Goal: Communication & Community: Answer question/provide support

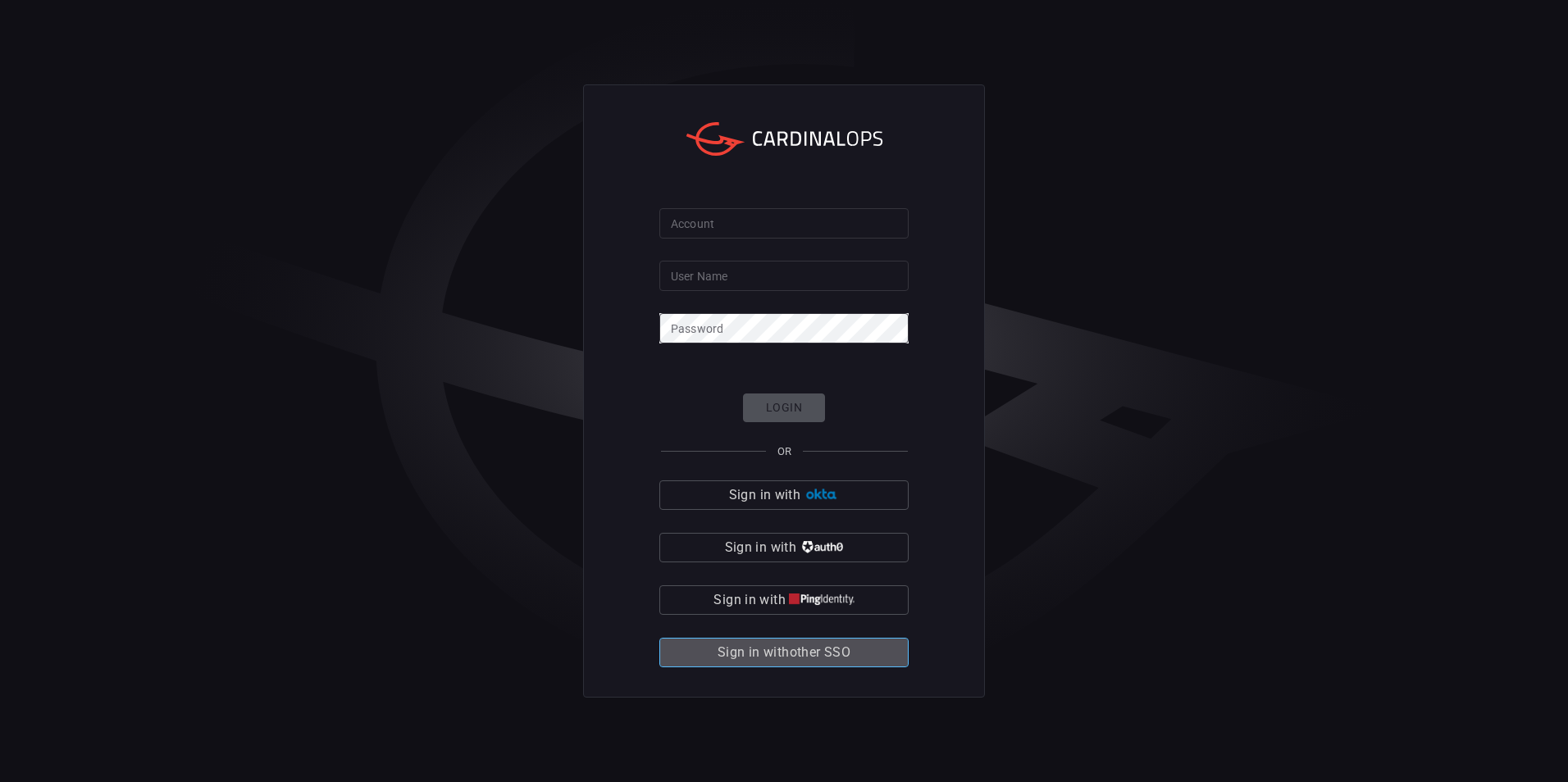
click at [832, 645] on span "Sign in with other SSO" at bounding box center [784, 653] width 133 height 23
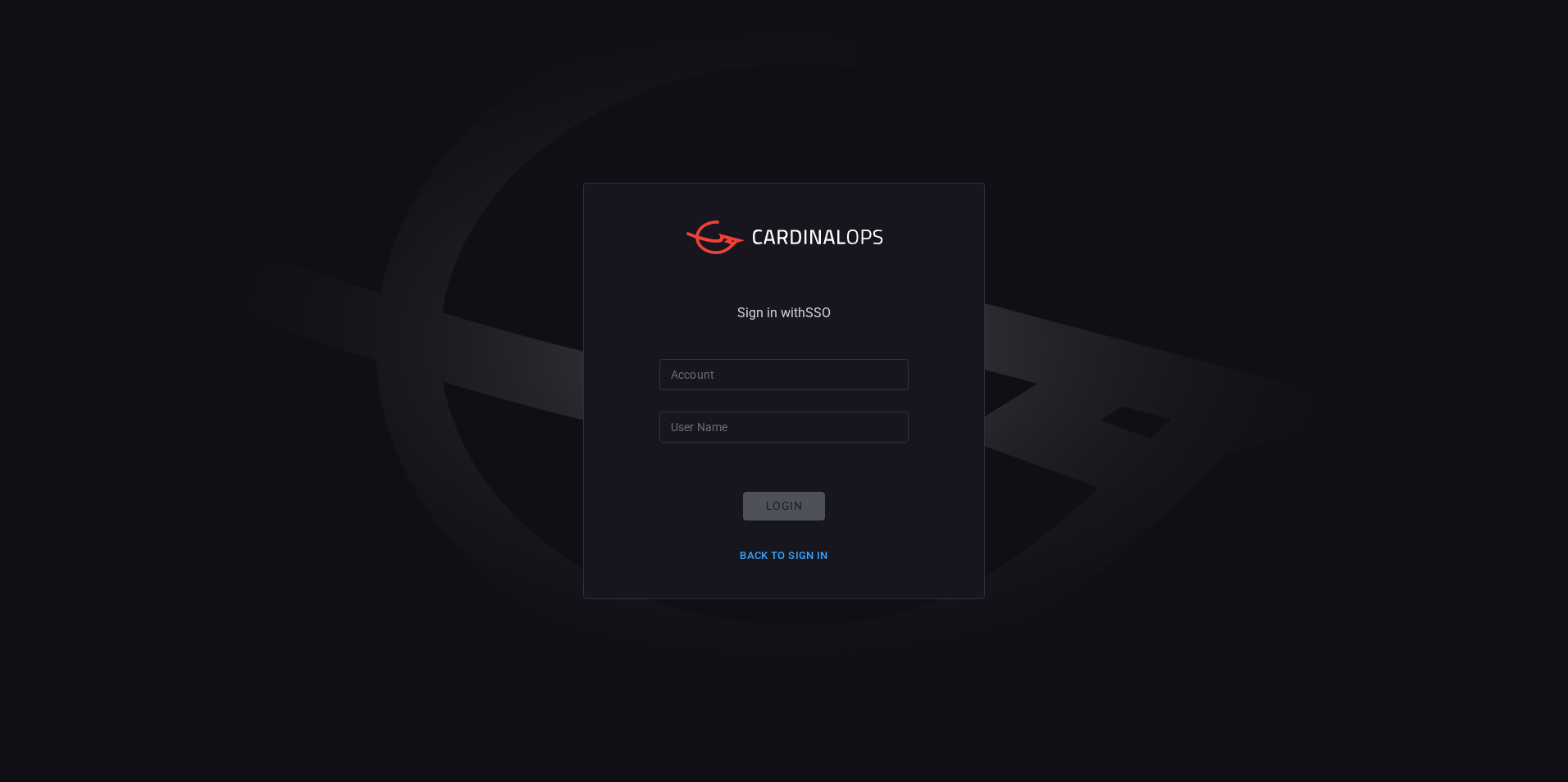
click at [806, 391] on form "Account Account User Name User Name Login Back to Sign in" at bounding box center [784, 463] width 249 height 209
click at [806, 388] on input "Account" at bounding box center [784, 374] width 249 height 30
type input "smbc"
type input "[EMAIL_ADDRESS][DOMAIN_NAME]"
click button "Login" at bounding box center [784, 506] width 82 height 28
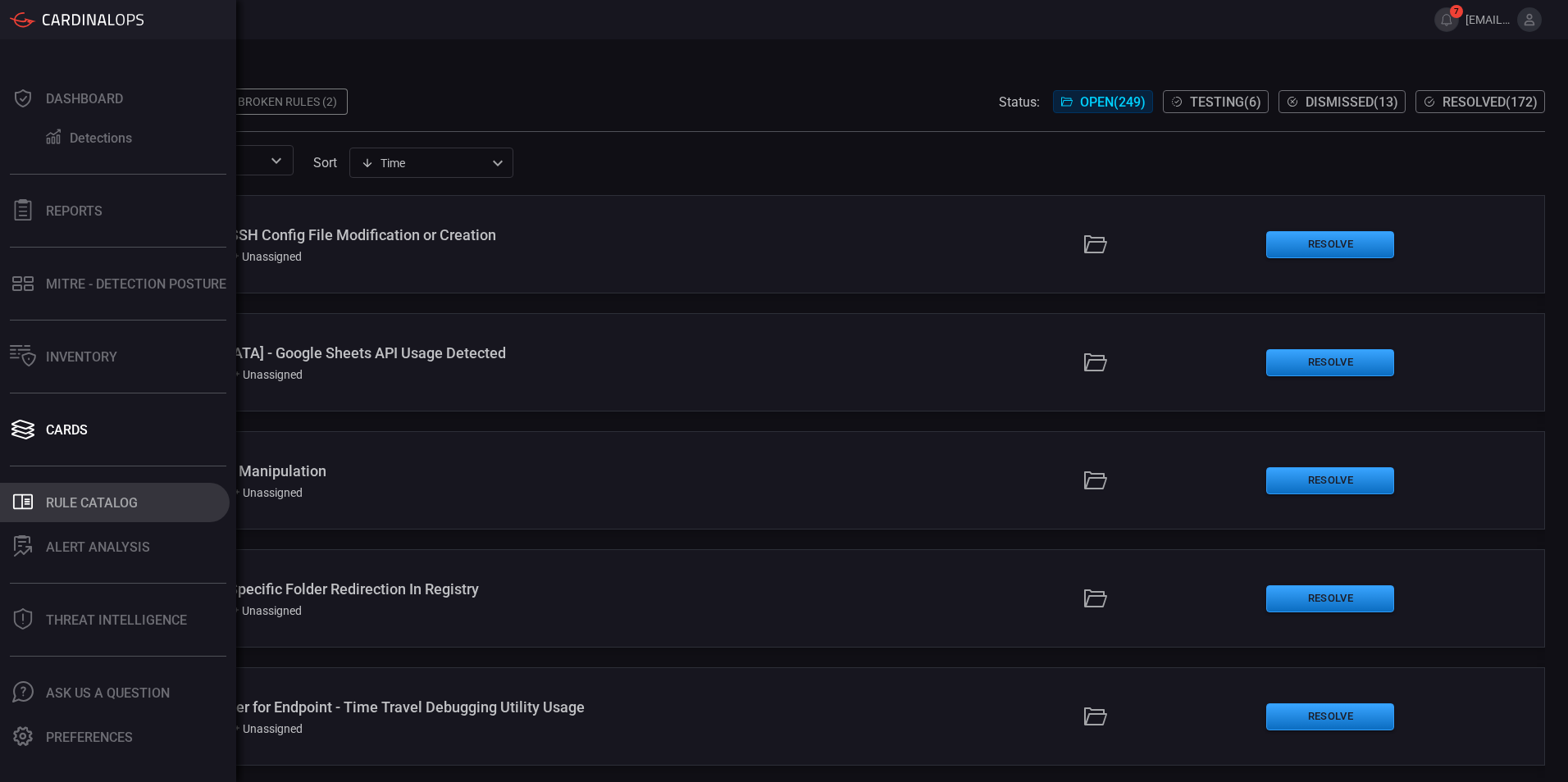
click at [86, 496] on div "Rule Catalog" at bounding box center [92, 503] width 92 height 16
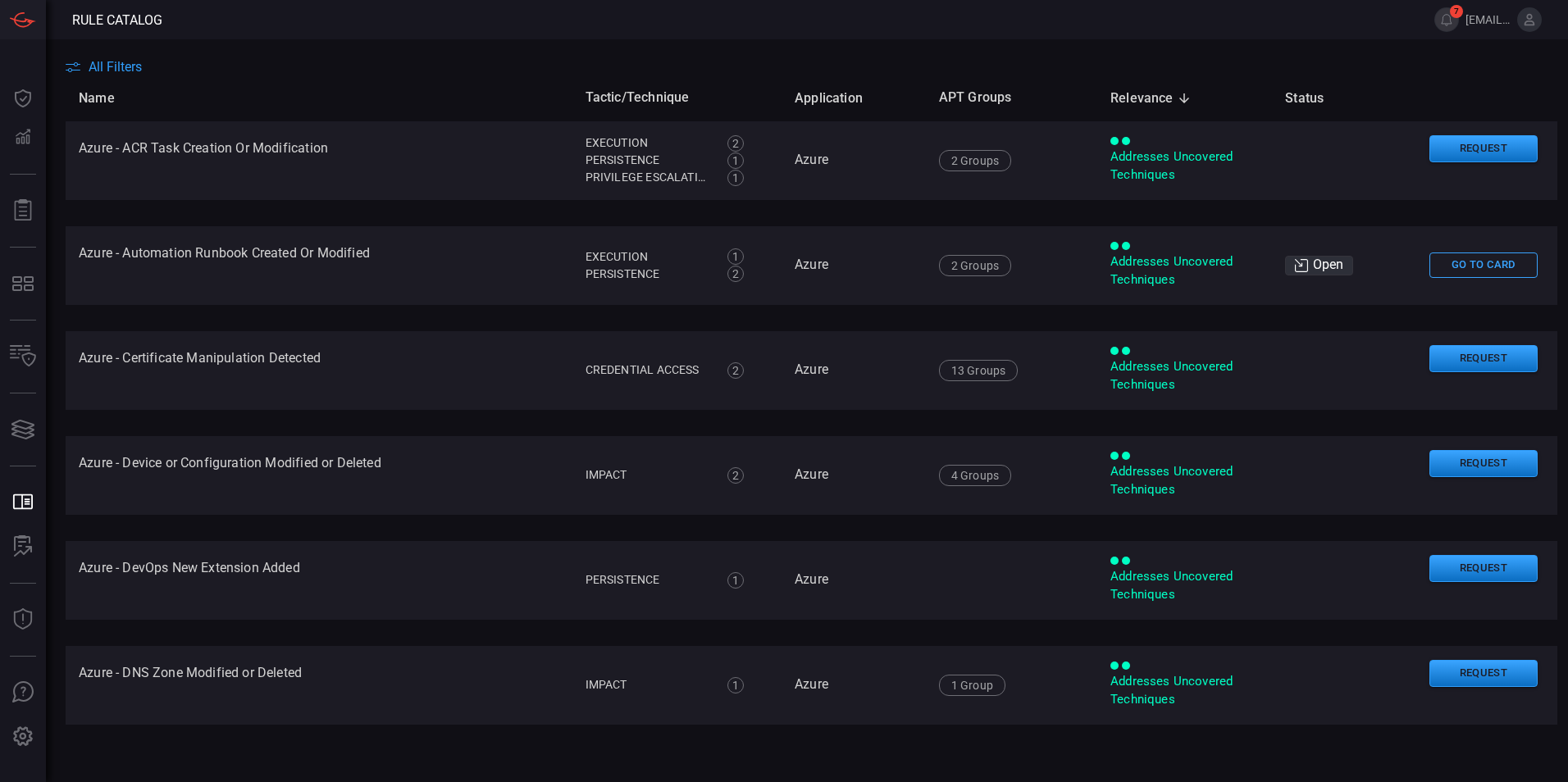
click at [118, 65] on span "All Filters" at bounding box center [115, 67] width 53 height 16
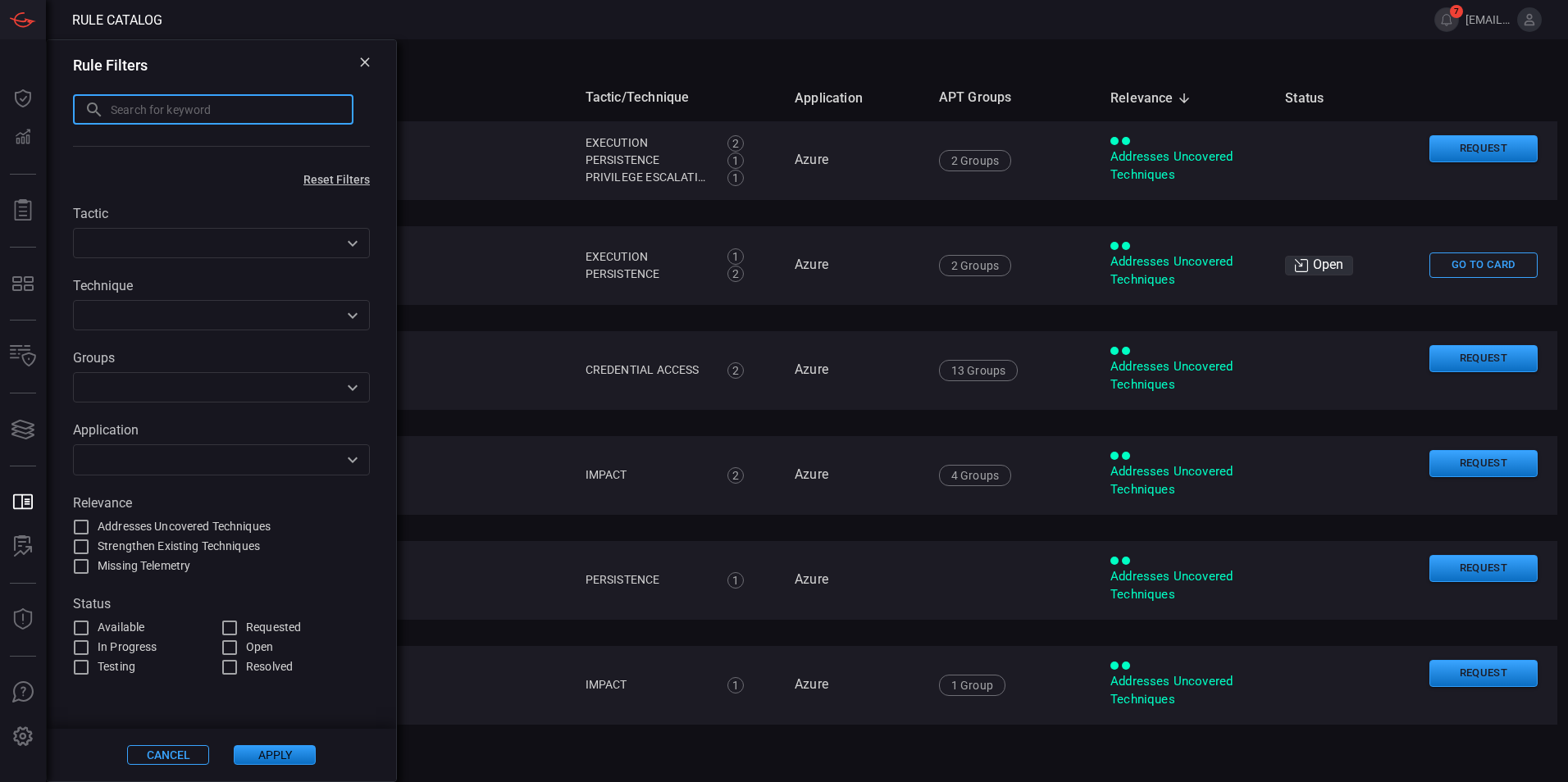
click at [134, 112] on input "text" at bounding box center [232, 110] width 243 height 30
type input "esxi"
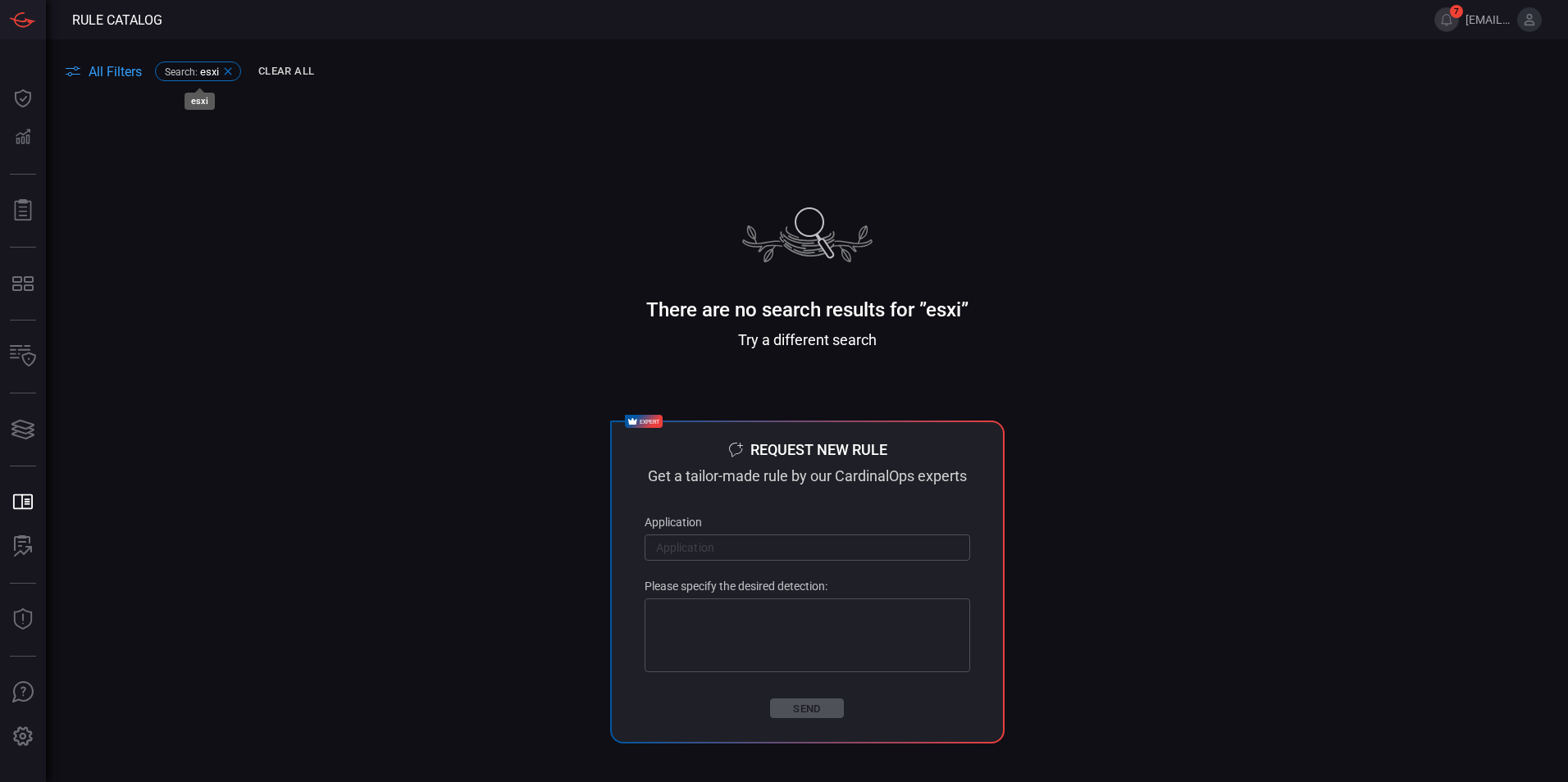
click at [228, 70] on icon at bounding box center [228, 71] width 13 height 13
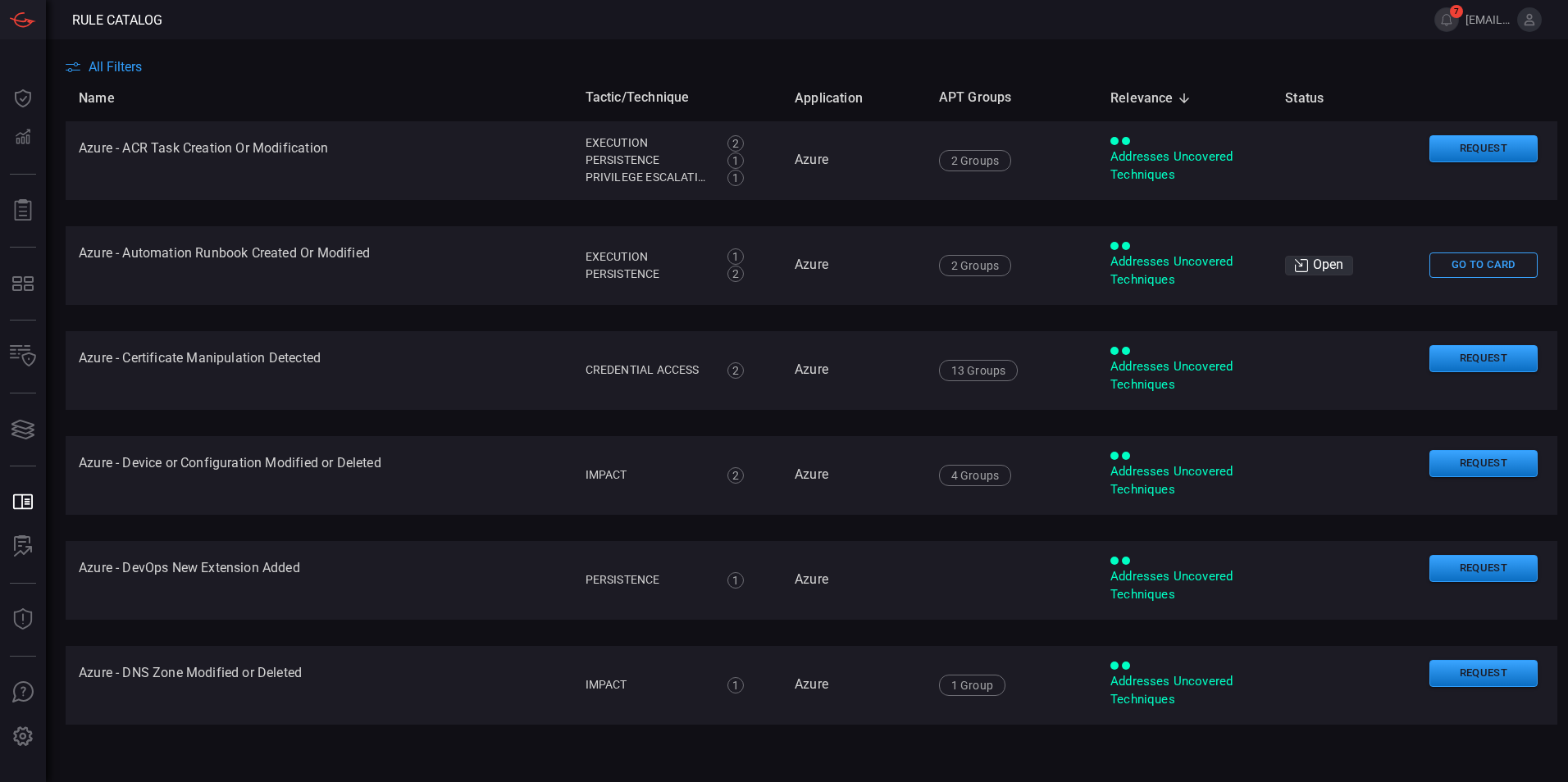
click at [125, 70] on span "All Filters" at bounding box center [115, 67] width 53 height 16
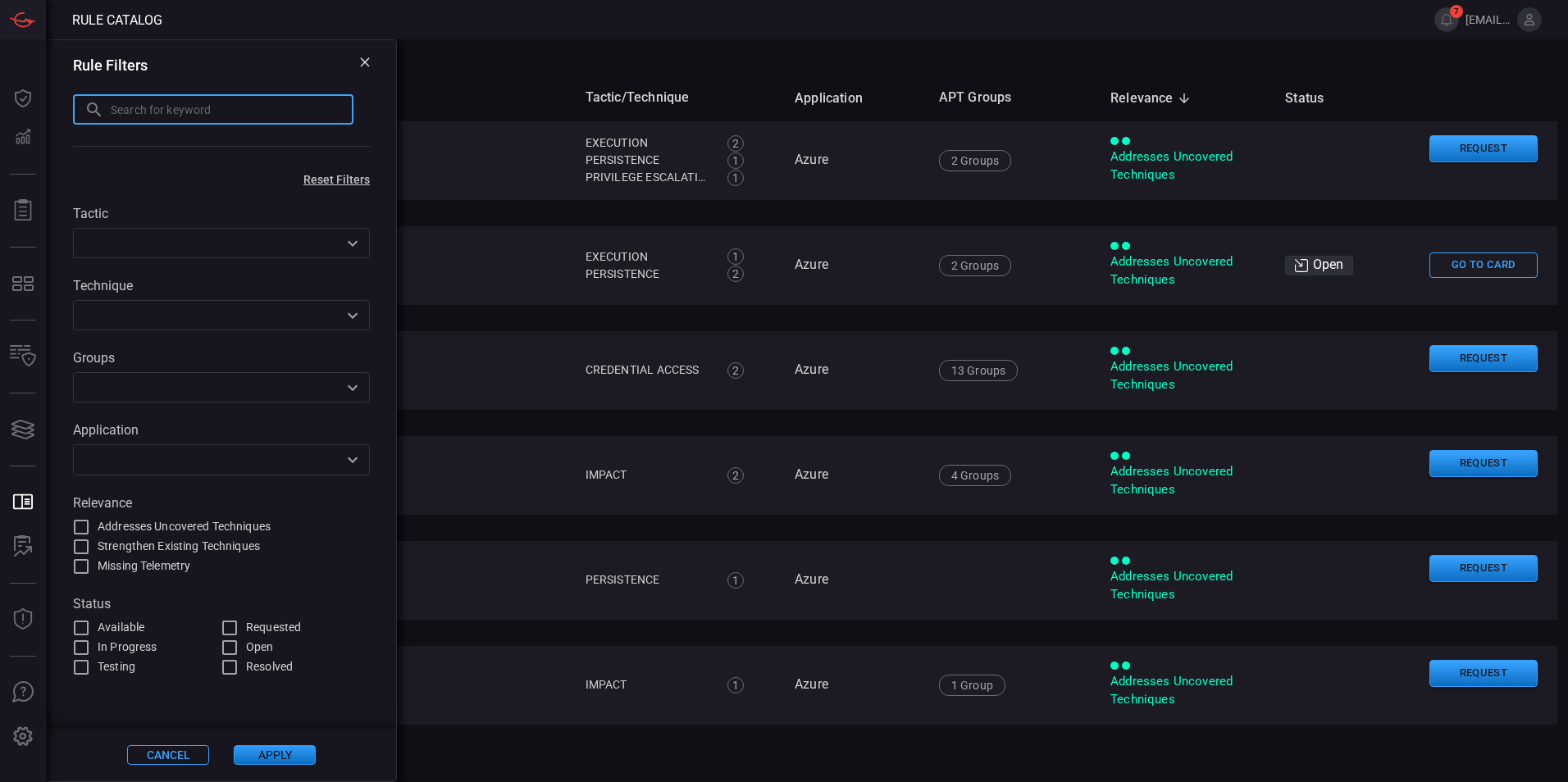
click at [134, 108] on input "text" at bounding box center [232, 110] width 243 height 30
type input "vmware"
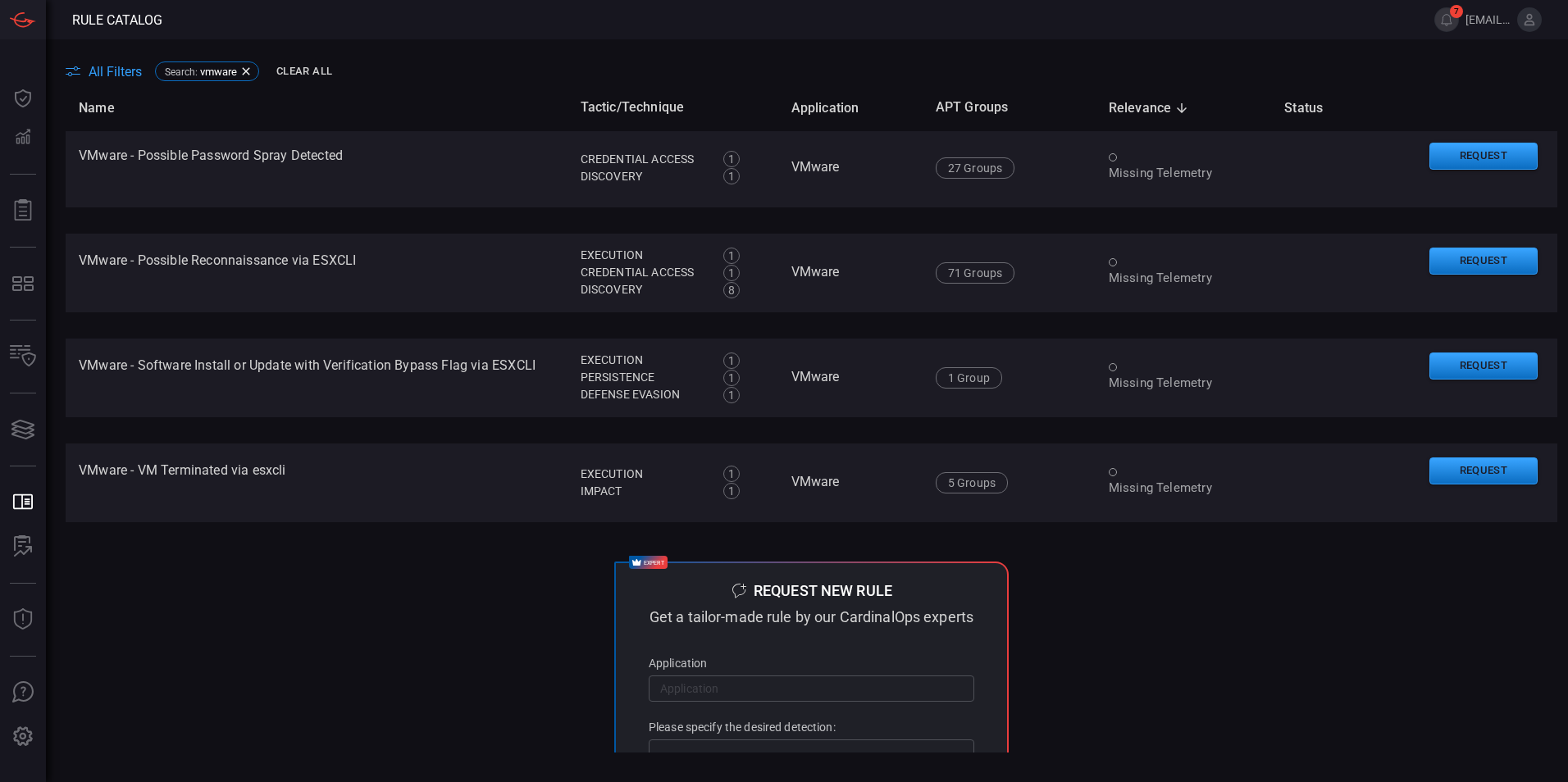
scroll to position [3234, 0]
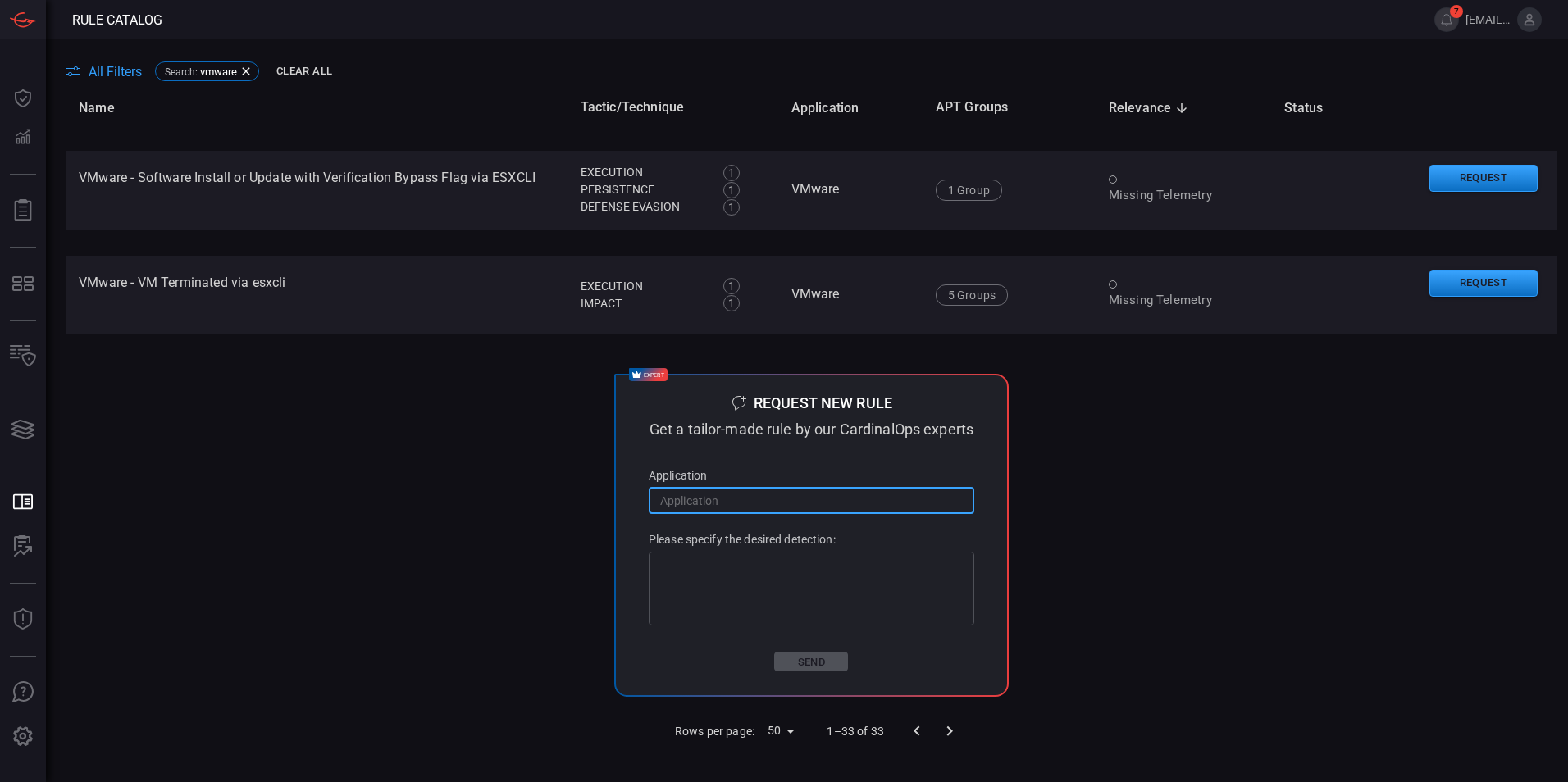
click at [783, 514] on input "text" at bounding box center [811, 500] width 325 height 30
type input "vmware-esxi"
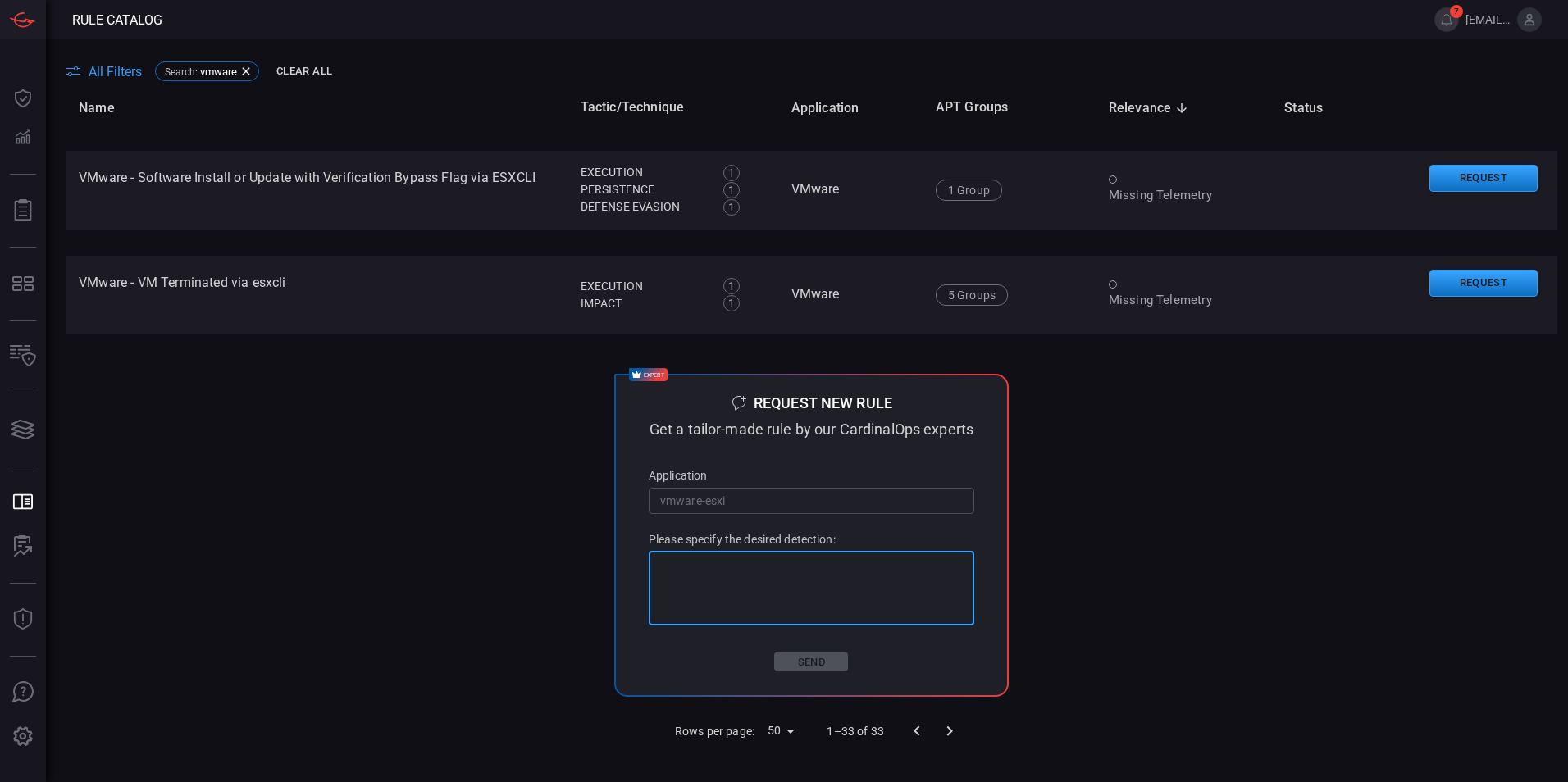
click at [740, 589] on textarea at bounding box center [811, 588] width 302 height 65
paste textarea "__esxi_eventType == 'BadUsernameSessionEvent' __esxi_eventType == 'NoAccessUser…"
drag, startPoint x: 762, startPoint y: 629, endPoint x: 651, endPoint y: 626, distance: 111.0
click at [651, 626] on div "Hi Team, Looking for usecases for vmware-esxi(console logs) usecases. We are br…" at bounding box center [811, 588] width 325 height 74
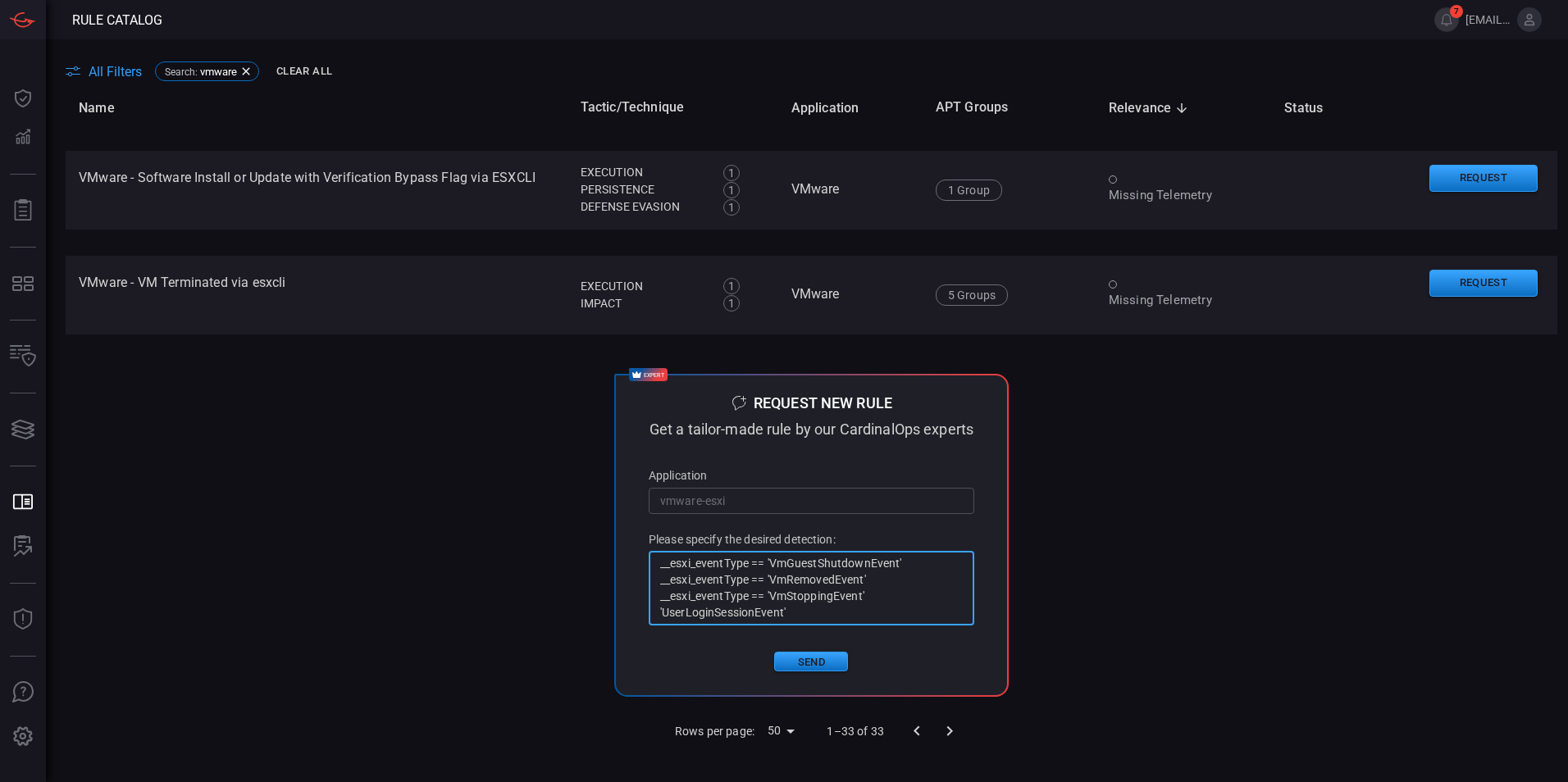
drag, startPoint x: 759, startPoint y: 612, endPoint x: 651, endPoint y: 612, distance: 108.0
click at [651, 612] on div "Hi Team, Looking for usecases for vmware-esxi(console logs) usecases. We are br…" at bounding box center [811, 588] width 325 height 74
drag, startPoint x: 760, startPoint y: 593, endPoint x: 643, endPoint y: 594, distance: 117.0
click at [649, 594] on div "Hi Team, Looking for usecases for vmware-esxi(console logs) usecases. We are br…" at bounding box center [811, 588] width 325 height 74
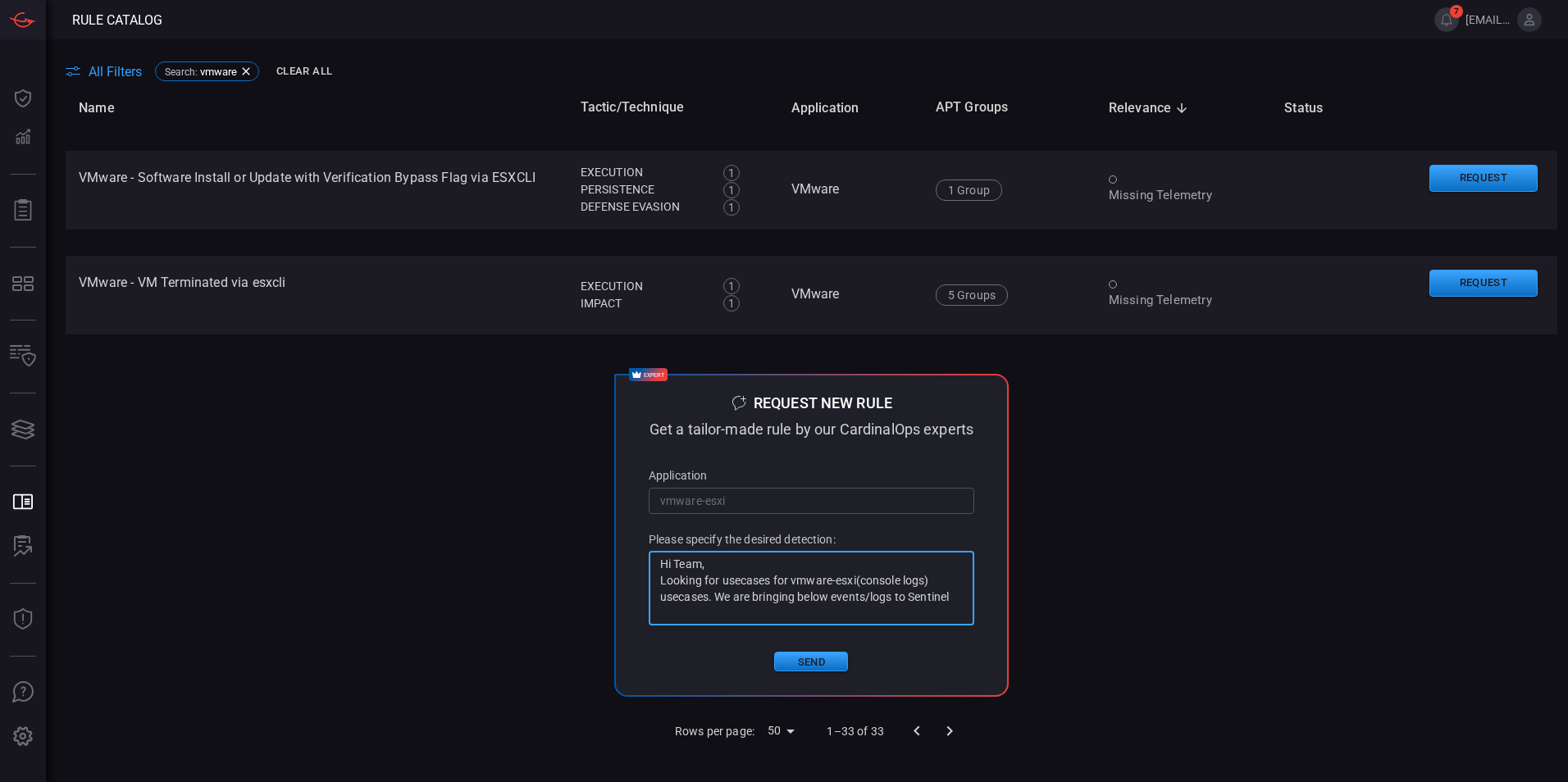
drag, startPoint x: 763, startPoint y: 574, endPoint x: 674, endPoint y: 574, distance: 89.0
click at [674, 574] on textarea "Hi Team, Looking for usecases for vmware-esxi(console logs) usecases. We are br…" at bounding box center [811, 588] width 302 height 65
click at [767, 621] on textarea "Hi Team, Looking for usecases for vmware-esxi(console logs) usecases. We are br…" at bounding box center [811, 588] width 302 height 65
drag, startPoint x: 762, startPoint y: 620, endPoint x: 654, endPoint y: 617, distance: 108.0
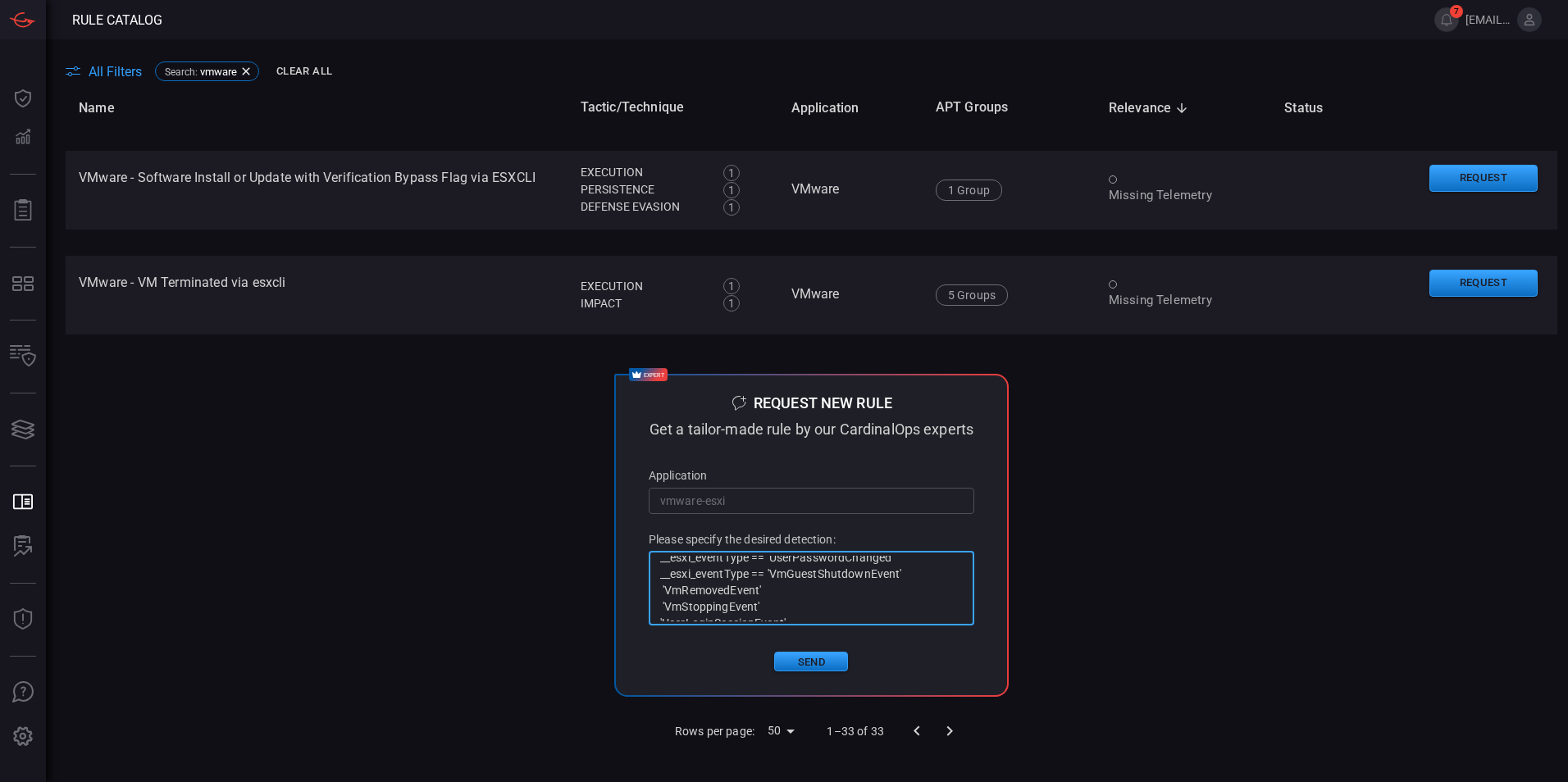
click at [660, 617] on textarea "Hi Team, Looking for usecases for vmware-esxi(console logs) usecases. We are br…" at bounding box center [811, 588] width 302 height 65
drag, startPoint x: 760, startPoint y: 604, endPoint x: 655, endPoint y: 597, distance: 105.2
click at [660, 597] on textarea "Hi Team, Looking for usecases for vmware-esxi(console logs) usecases. We are br…" at bounding box center [811, 588] width 302 height 65
drag, startPoint x: 767, startPoint y: 599, endPoint x: 654, endPoint y: 597, distance: 113.0
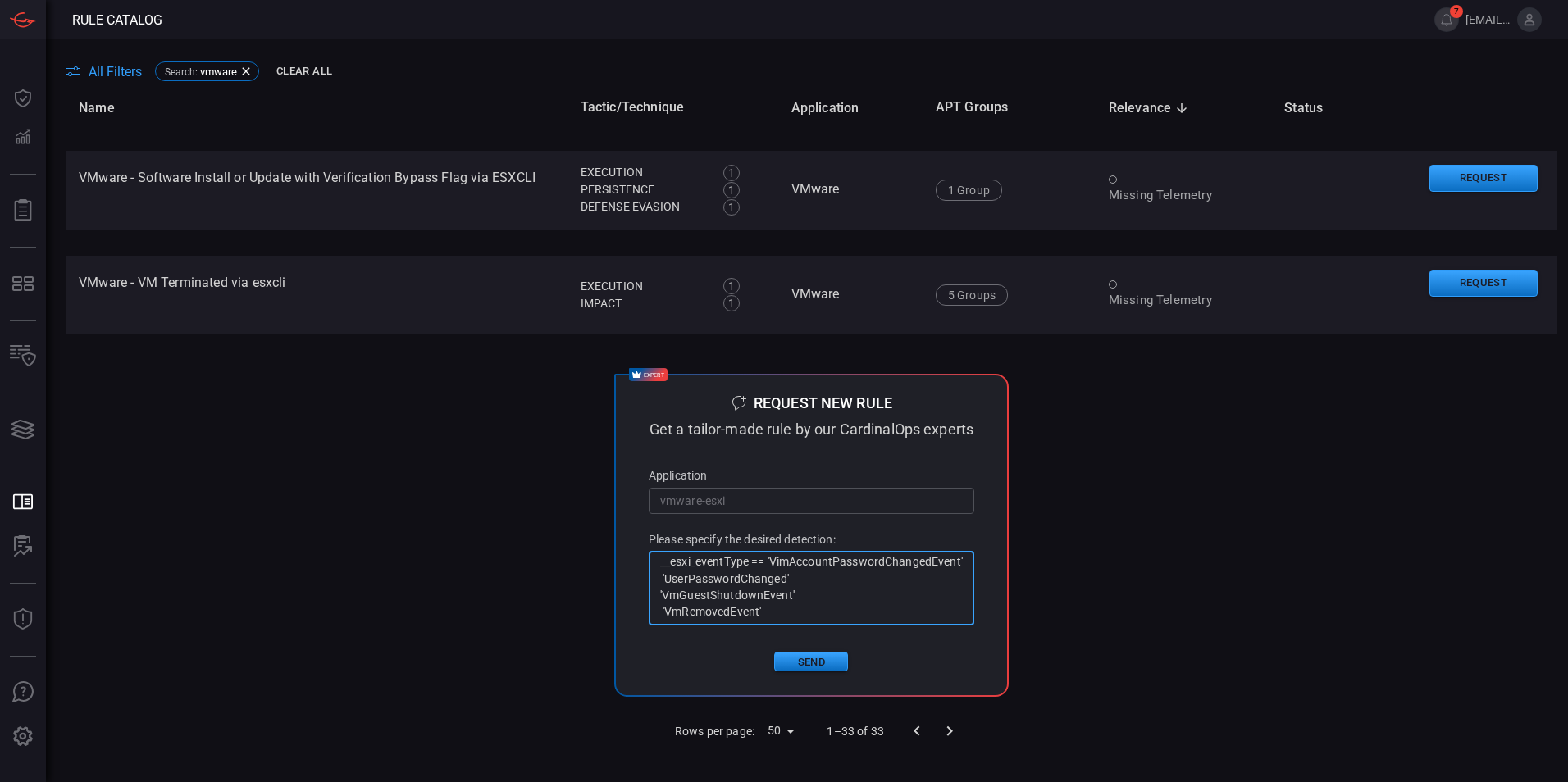
click at [660, 597] on textarea "Hi Team, Looking for usecases for vmware-esxi(console logs) usecases. We are br…" at bounding box center [811, 588] width 302 height 65
drag, startPoint x: 759, startPoint y: 575, endPoint x: 655, endPoint y: 594, distance: 105.7
click at [660, 594] on textarea "Hi Team, Looking for usecases for vmware-esxi(console logs) usecases. We are br…" at bounding box center [811, 588] width 302 height 65
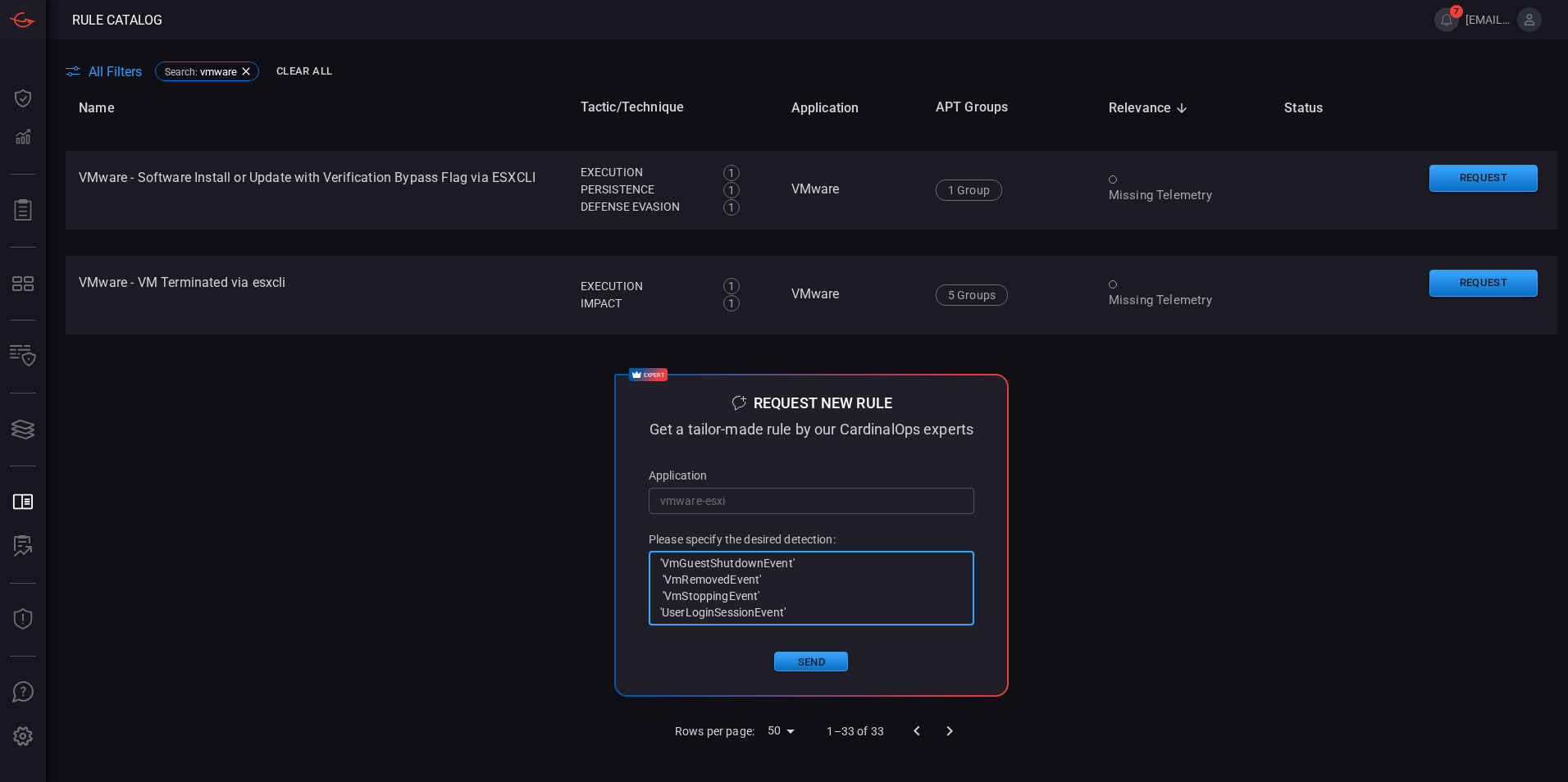
drag, startPoint x: 759, startPoint y: 574, endPoint x: 677, endPoint y: 592, distance: 84.0
click at [677, 592] on textarea "Hi Team, Looking for usecases for vmware-esxi(console logs) usecases. We are br…" at bounding box center [811, 588] width 302 height 65
click at [754, 612] on textarea "Hi Team, Looking for usecases for vmware-esxi(console logs) usecases. We are br…" at bounding box center [811, 588] width 302 height 65
drag, startPoint x: 759, startPoint y: 607, endPoint x: 654, endPoint y: 609, distance: 105.0
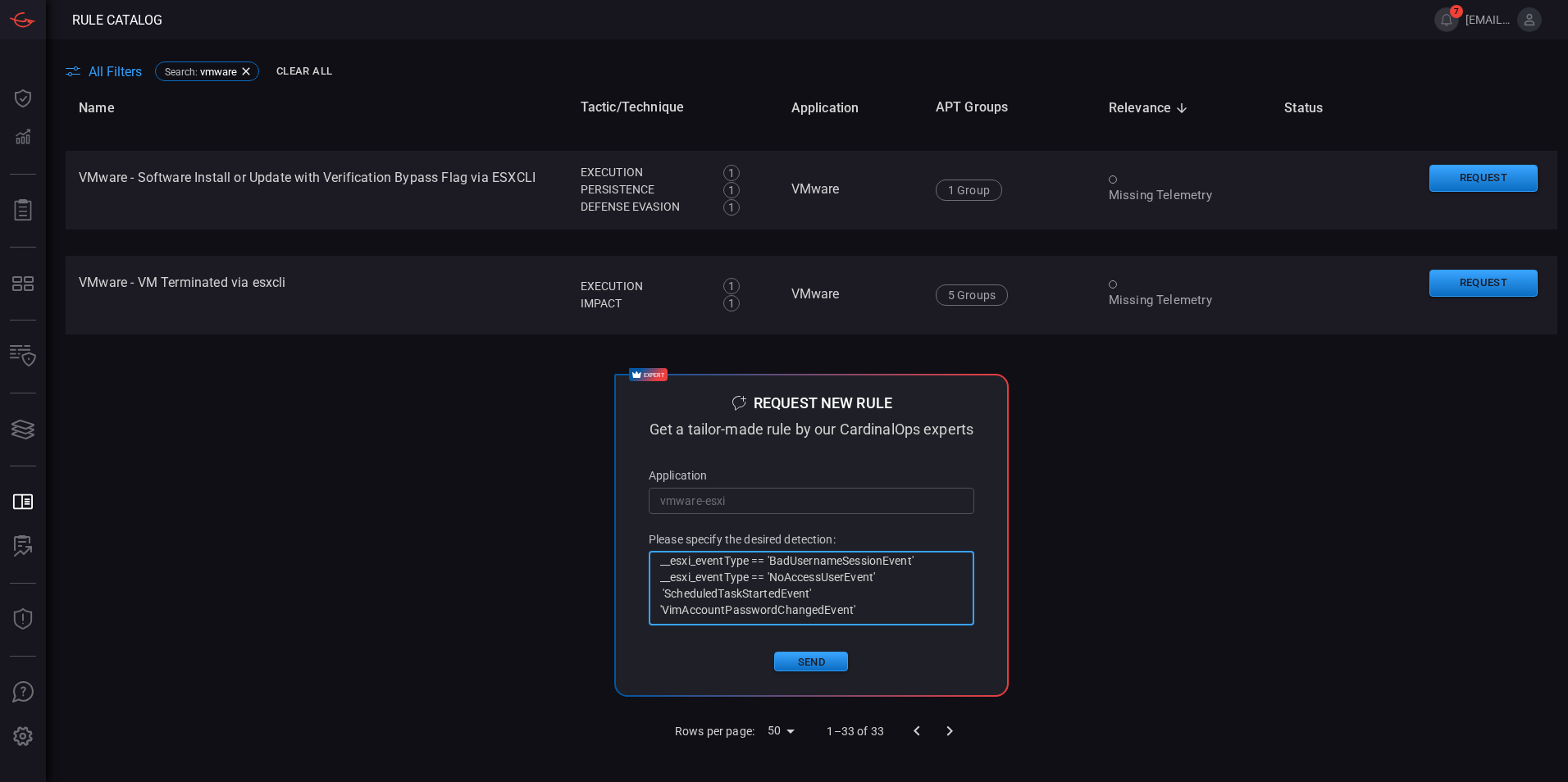
click at [660, 609] on textarea "Hi Team, Looking for usecases for vmware-esxi(console logs) usecases. We are br…" at bounding box center [811, 588] width 302 height 65
drag, startPoint x: 761, startPoint y: 590, endPoint x: 646, endPoint y: 595, distance: 115.1
click at [649, 595] on div "Hi Team, Looking for usecases for vmware-esxi(console logs) usecases. We are br…" at bounding box center [811, 588] width 325 height 74
click at [660, 590] on textarea "Hi Team, Looking for usecases for vmware-esxi(console logs) usecases. We are br…" at bounding box center [811, 588] width 302 height 65
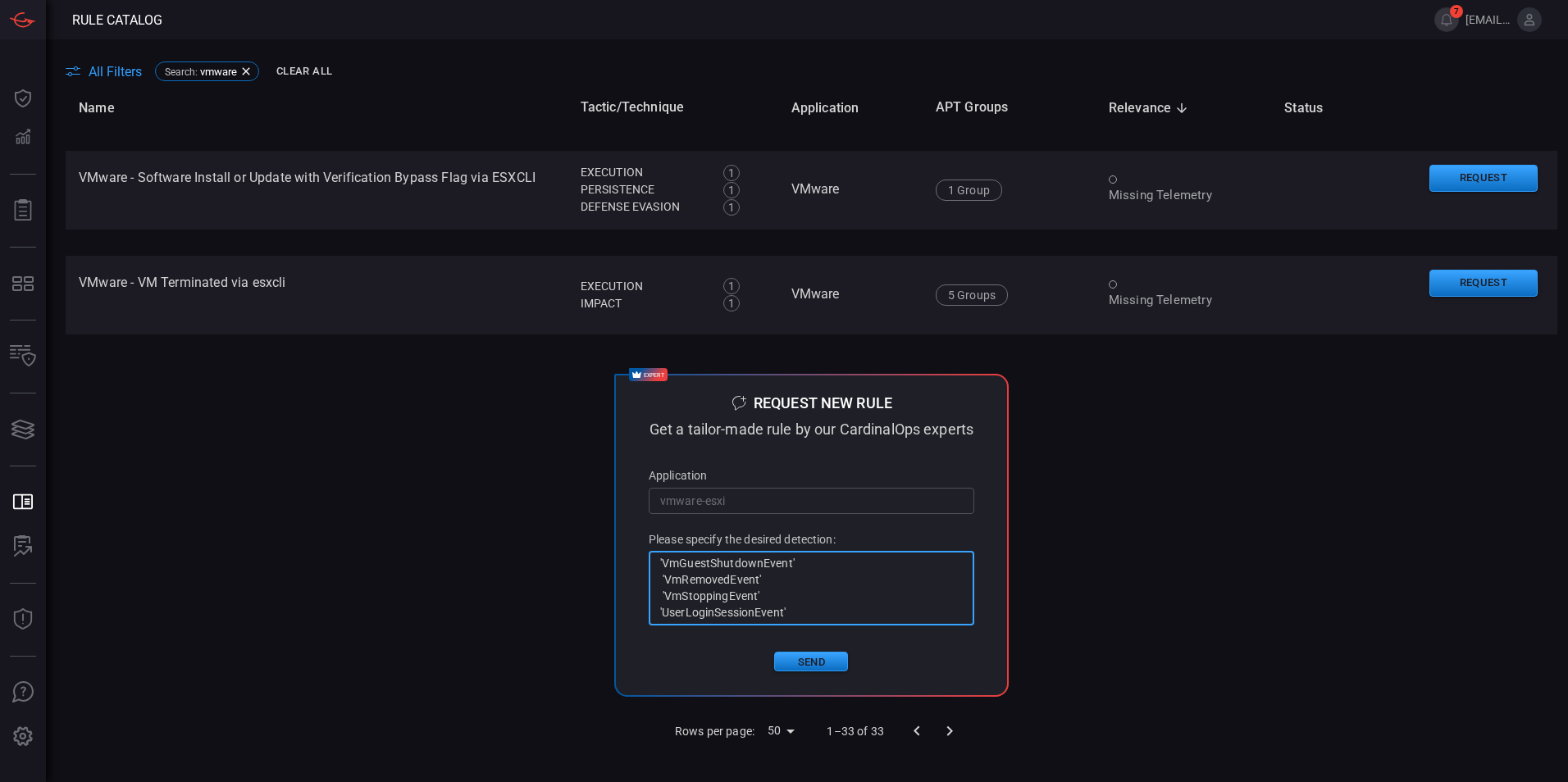
click at [803, 621] on textarea "Hi Team, Looking for usecases for vmware-esxi(console logs) usecases. We are br…" at bounding box center [811, 588] width 302 height 65
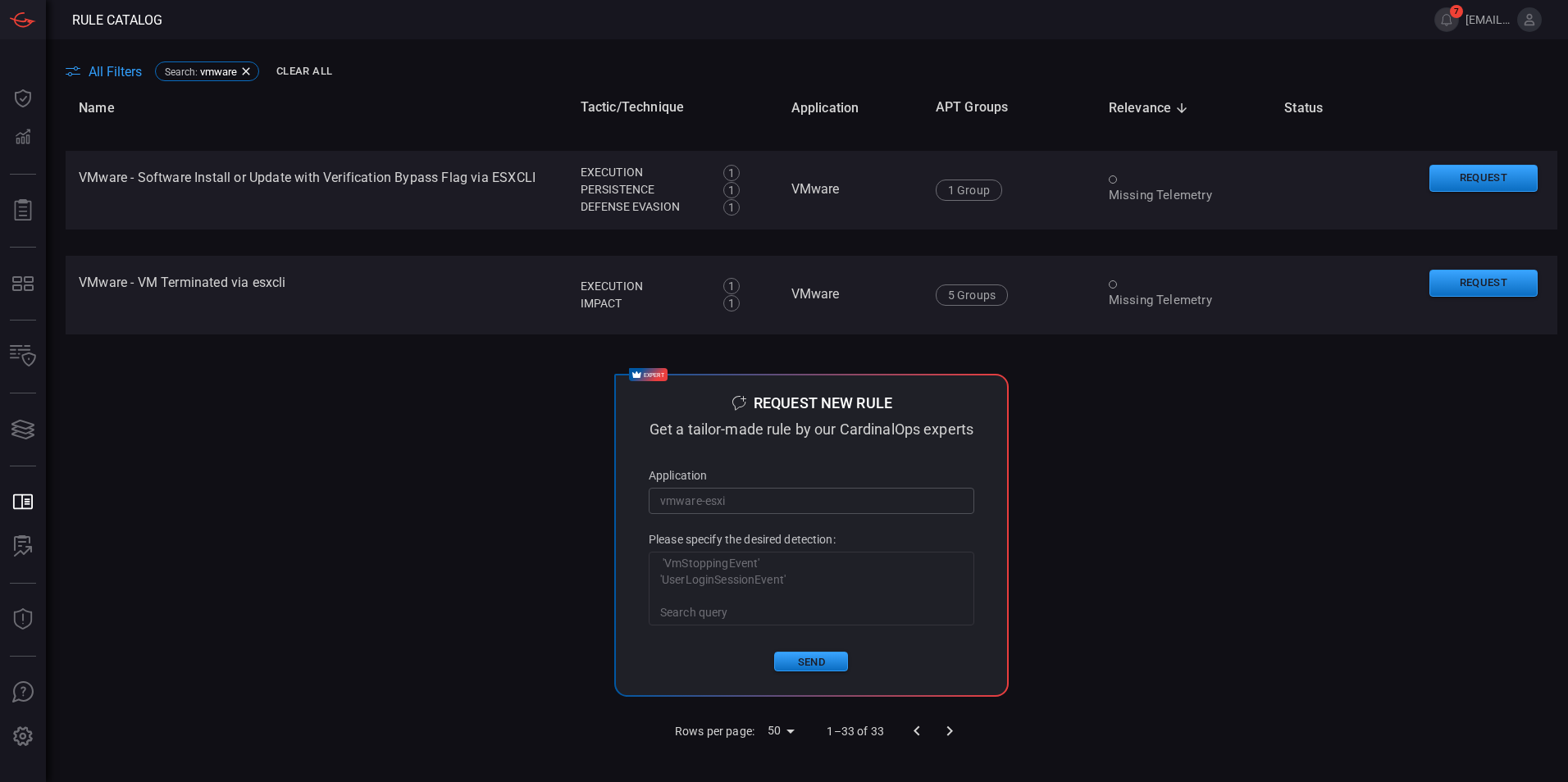
click at [735, 614] on textarea "Hi Team, Looking for usecases for vmware-esxi(console logs) usecases. We are br…" at bounding box center [811, 588] width 302 height 65
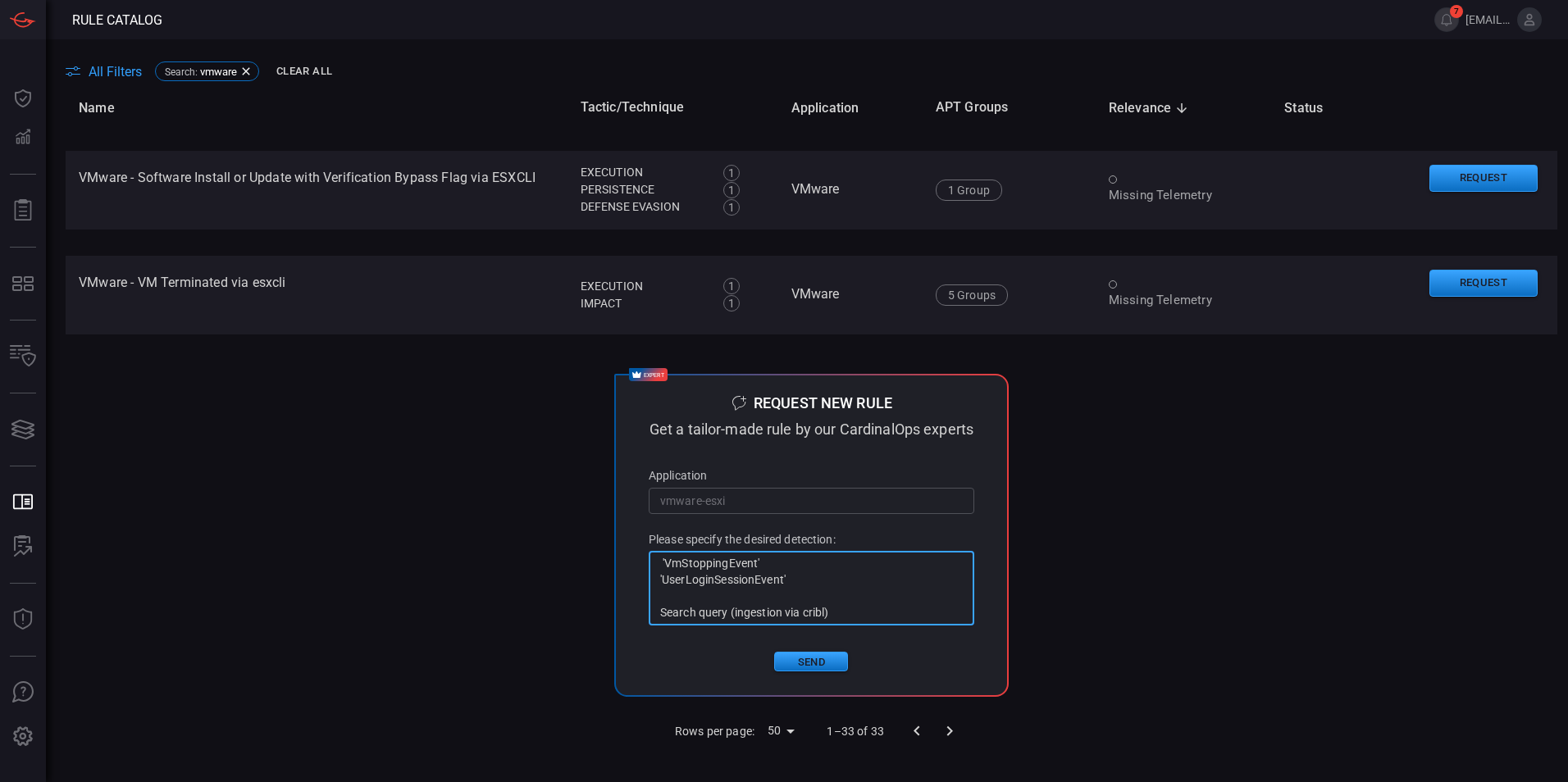
paste textarea "Syslog | where SourceSystem contains "12286""
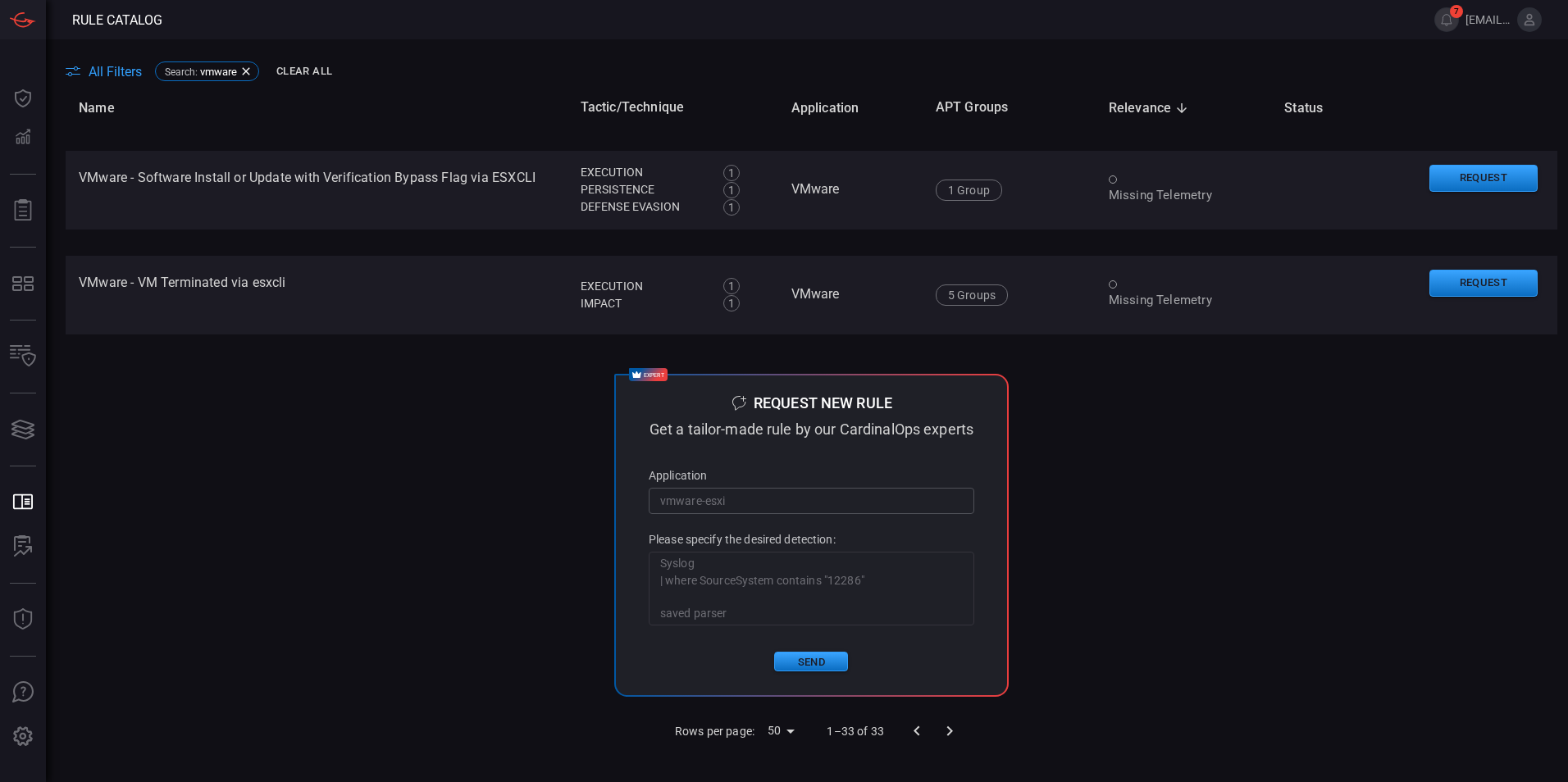
click at [738, 621] on textarea "Hi Team, Looking for usecases for vmware-esxi(console logs) usecases. We are br…" at bounding box center [811, 588] width 302 height 65
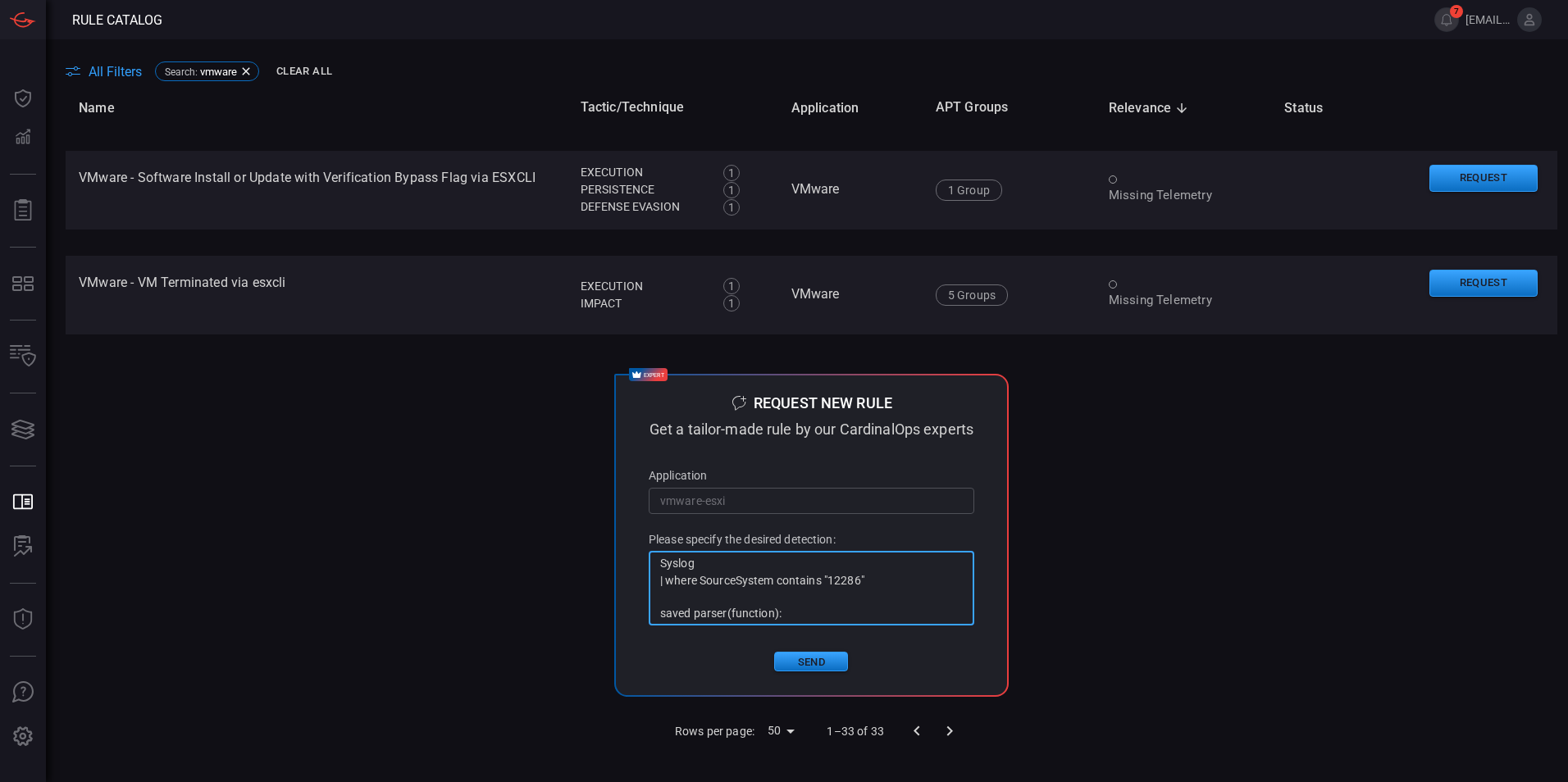
click at [793, 621] on textarea "Hi Team, Looking for usecases for vmware-esxi(console logs) usecases. We are br…" at bounding box center [811, 588] width 302 height 65
paste textarea "Vmware_Esxi_parsedEvents"
type textarea "Hi Team, Looking for usecases for vmware-esxi(console logs) usecases. We are br…"
click at [822, 672] on button "Send" at bounding box center [811, 662] width 74 height 19
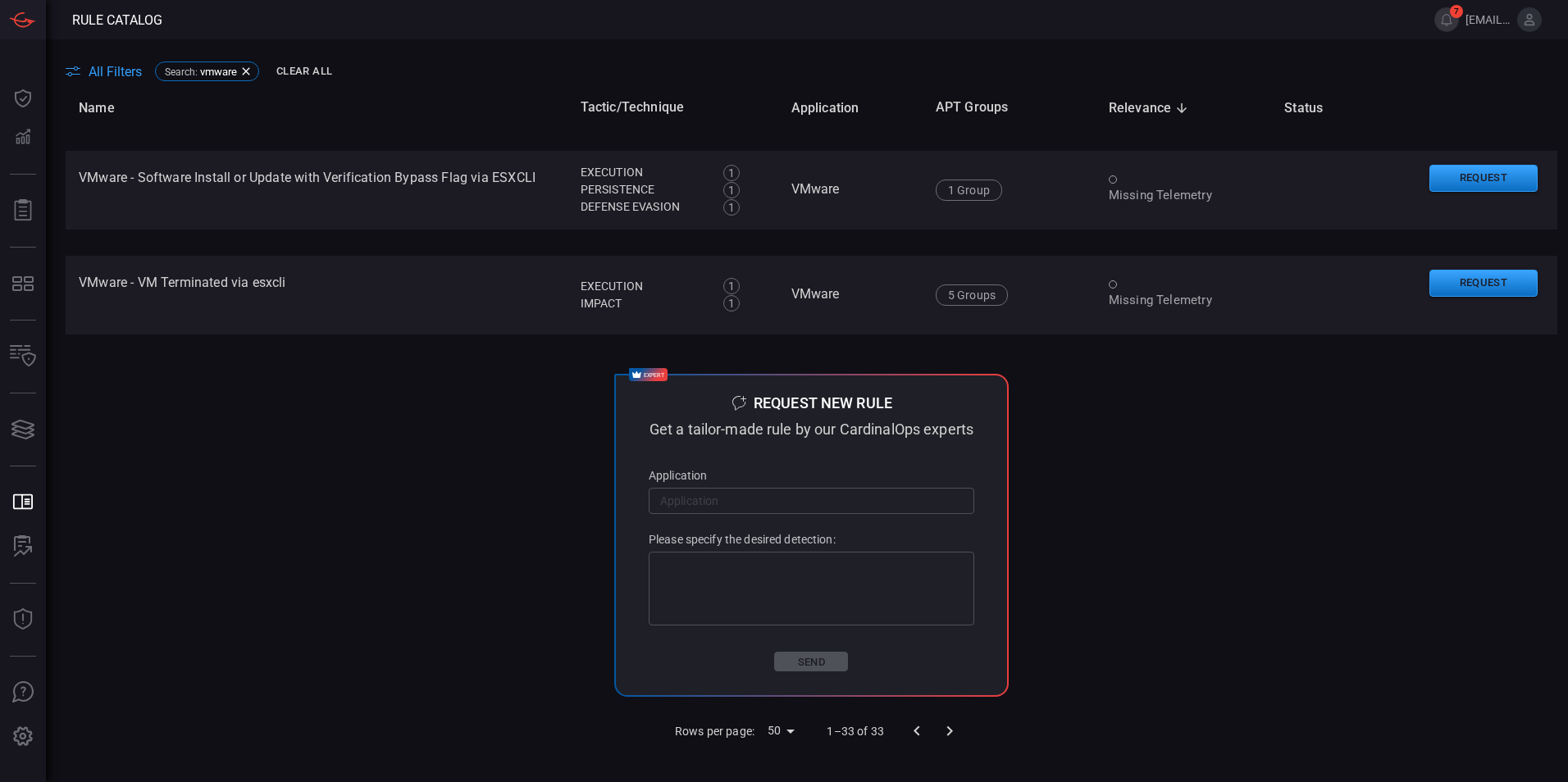
scroll to position [0, 0]
